Goal: Navigation & Orientation: Find specific page/section

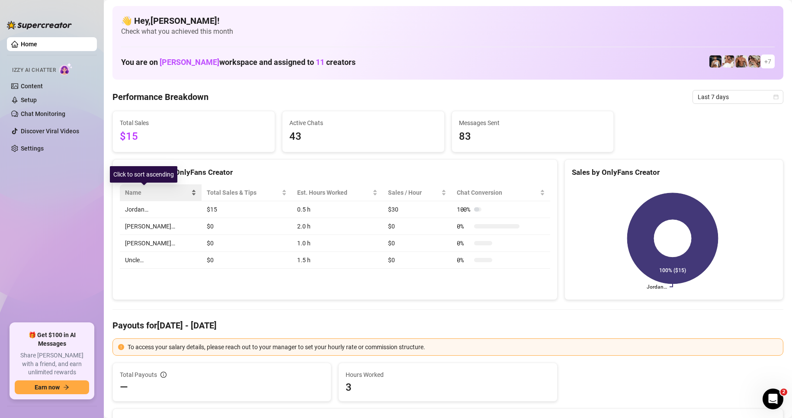
click at [160, 195] on div "Name" at bounding box center [160, 193] width 71 height 10
click at [161, 189] on div "Name" at bounding box center [160, 193] width 71 height 10
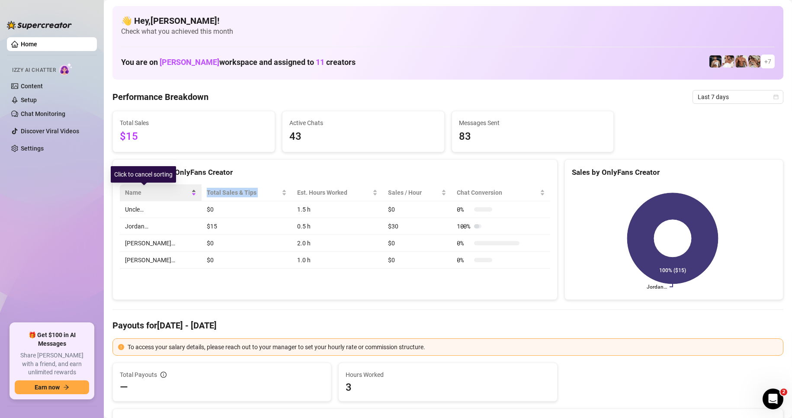
click at [161, 189] on div "Name" at bounding box center [160, 193] width 71 height 10
click at [160, 189] on div "Name" at bounding box center [160, 193] width 71 height 10
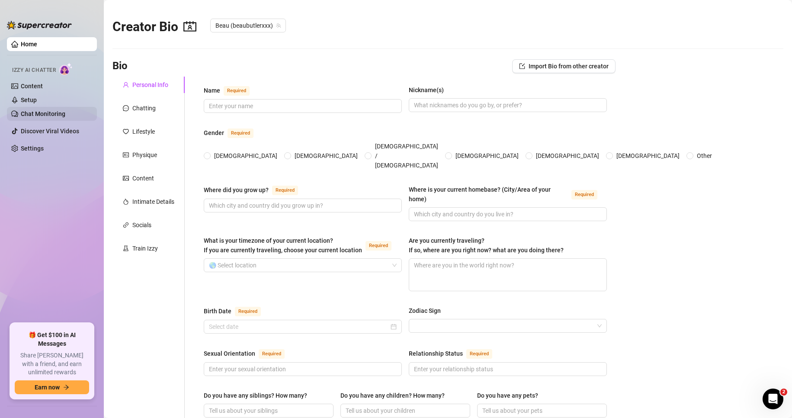
click at [45, 112] on link "Chat Monitoring" at bounding box center [43, 113] width 45 height 7
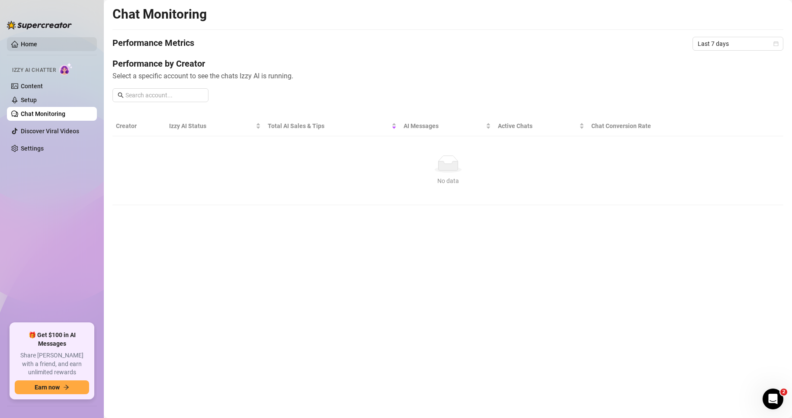
click at [24, 41] on link "Home" at bounding box center [29, 44] width 16 height 7
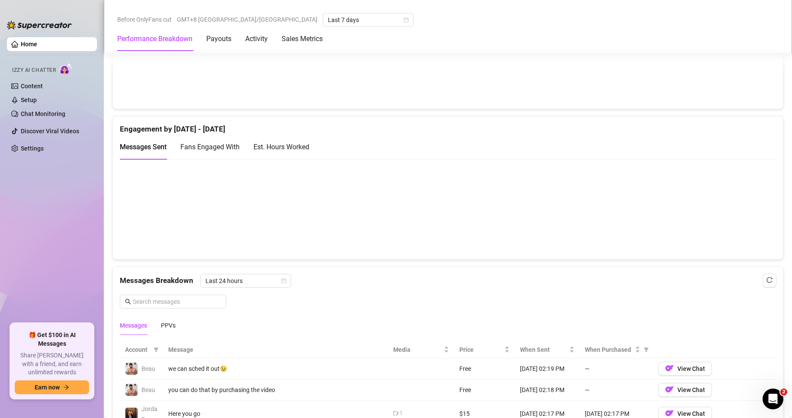
scroll to position [562, 0]
